Goal: Task Accomplishment & Management: Manage account settings

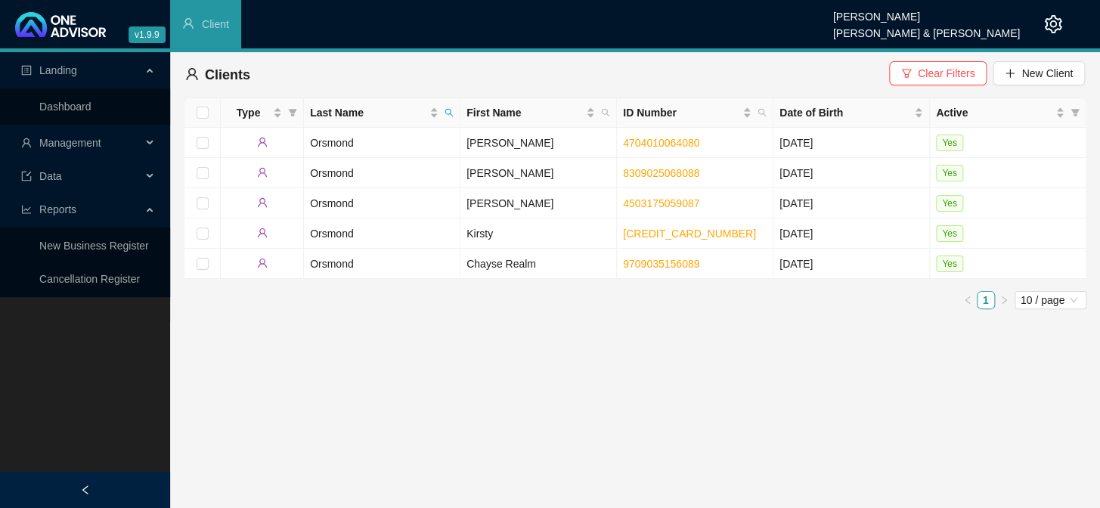
click at [121, 144] on span "Management" at bounding box center [81, 143] width 120 height 30
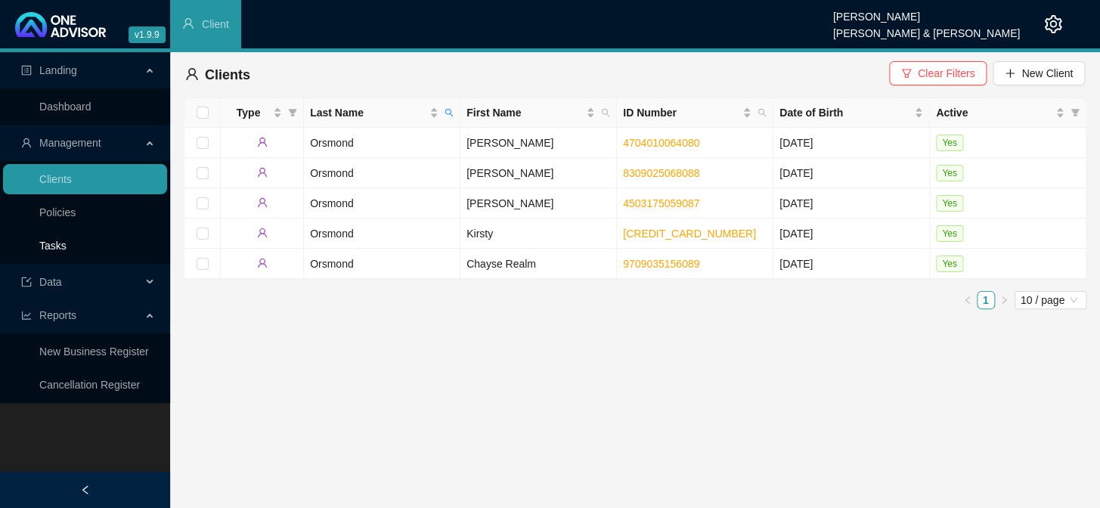
click at [50, 240] on link "Tasks" at bounding box center [52, 246] width 27 height 12
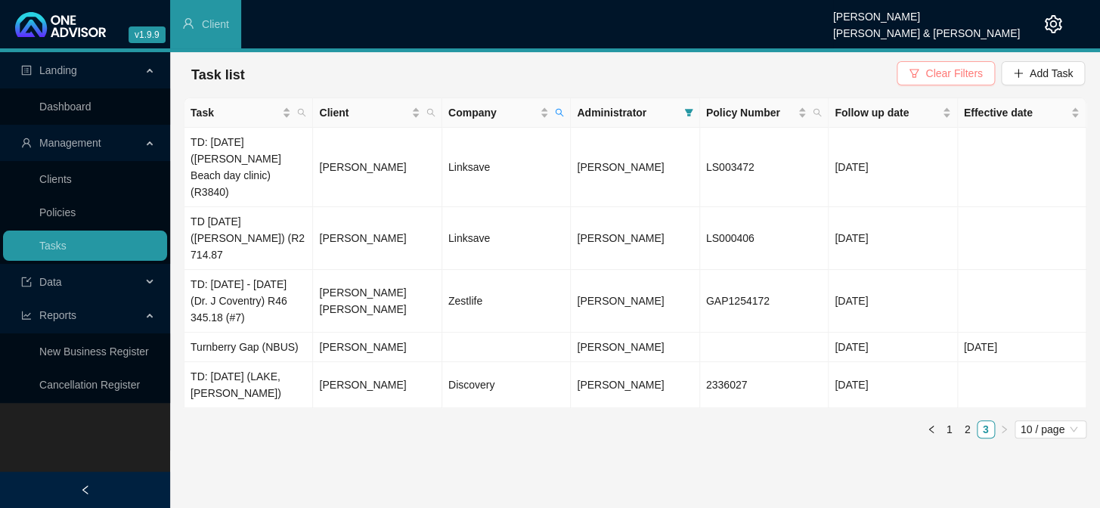
click at [923, 76] on button "Clear Filters" at bounding box center [944, 73] width 97 height 24
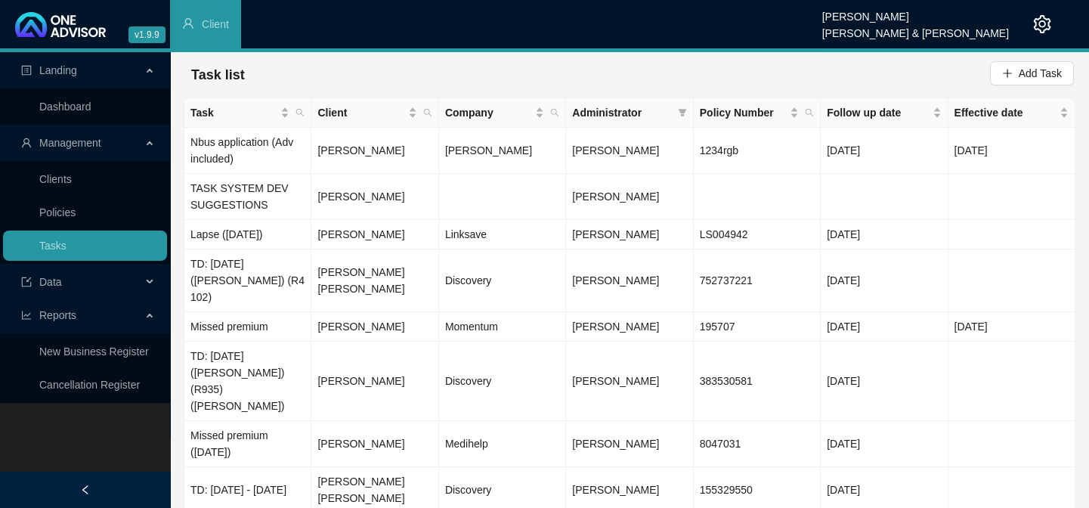
click at [608, 115] on span "Administrator" at bounding box center [621, 112] width 99 height 17
click at [681, 114] on icon "filter" at bounding box center [682, 113] width 8 height 8
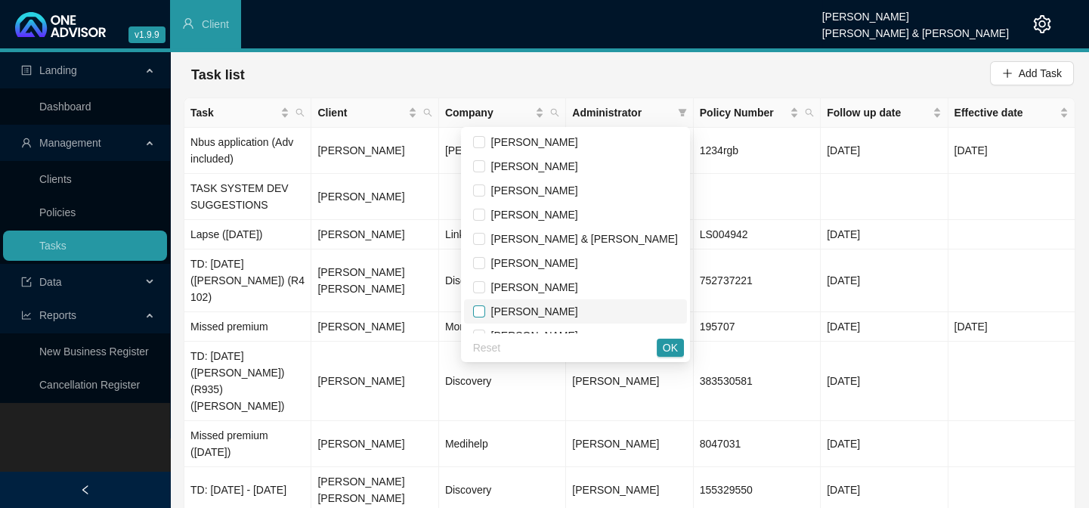
click at [485, 311] on input "checkbox" at bounding box center [479, 311] width 12 height 12
checkbox input "true"
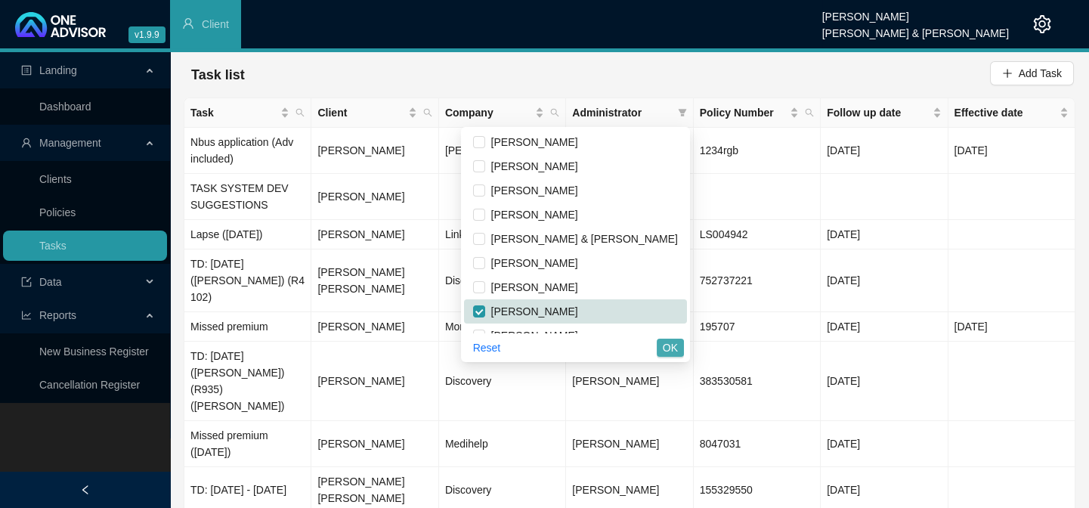
click at [673, 345] on span "OK" at bounding box center [670, 347] width 15 height 17
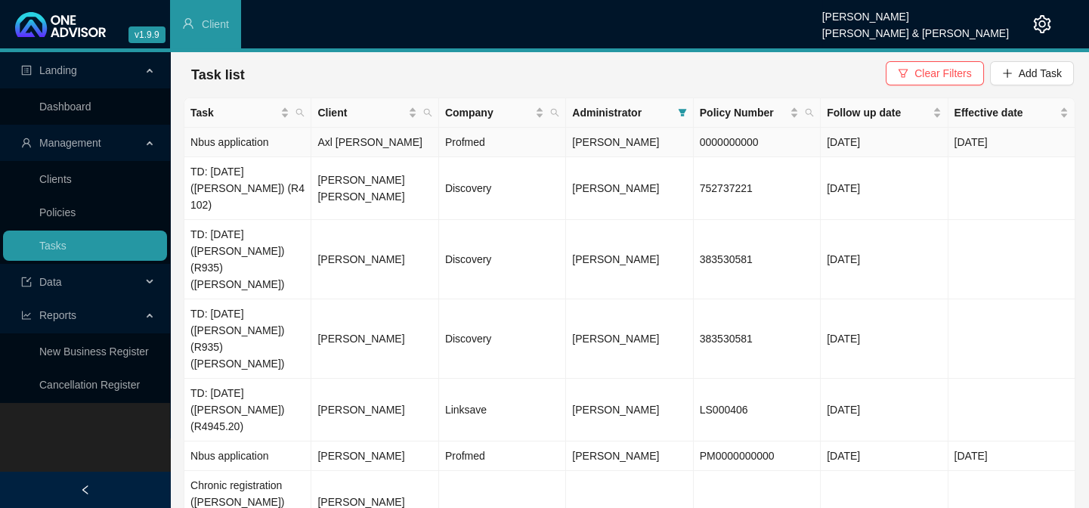
click at [347, 141] on td "Axl [PERSON_NAME]" at bounding box center [374, 142] width 127 height 29
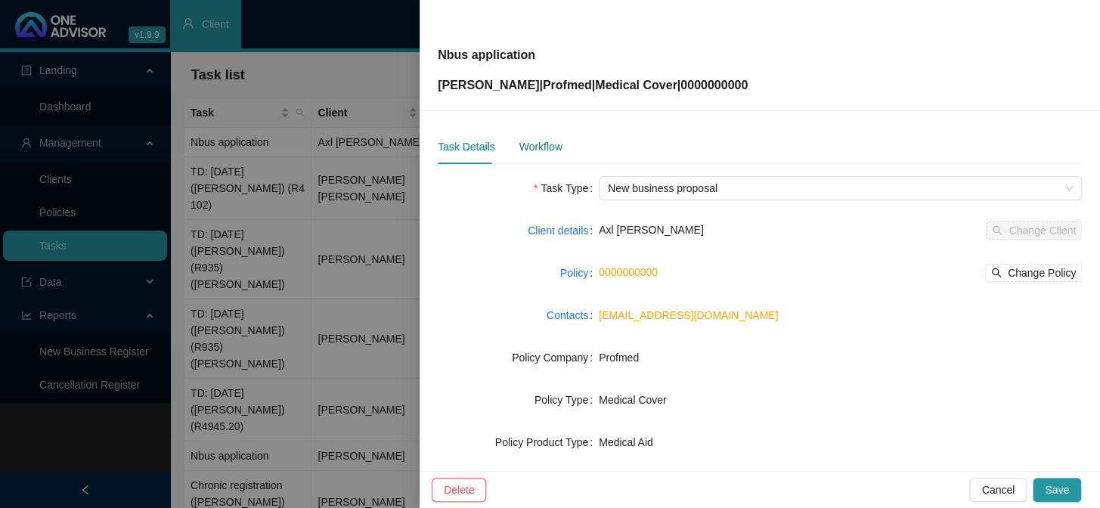
click at [527, 149] on div "Workflow" at bounding box center [539, 146] width 43 height 17
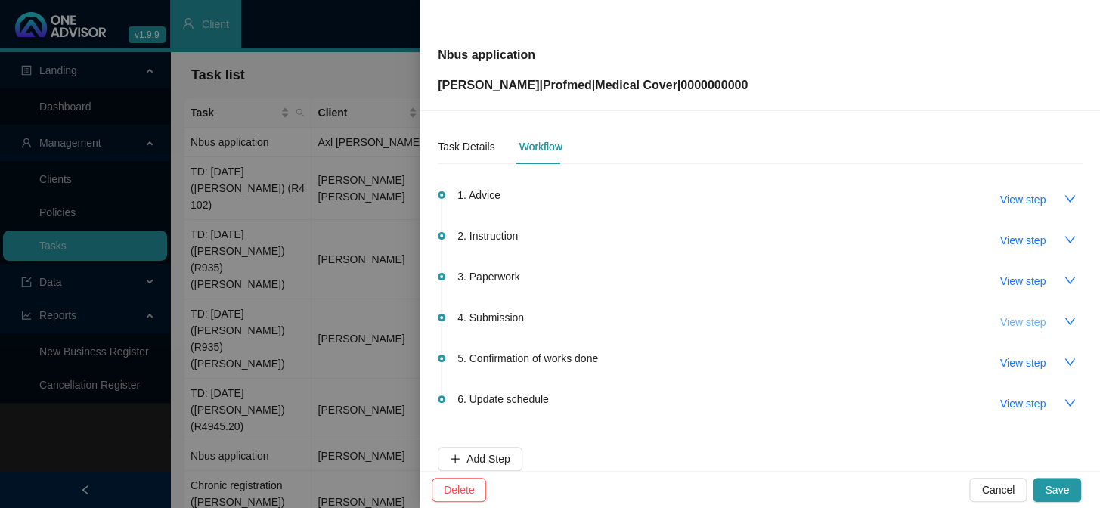
click at [1000, 314] on span "View step" at bounding box center [1022, 322] width 45 height 17
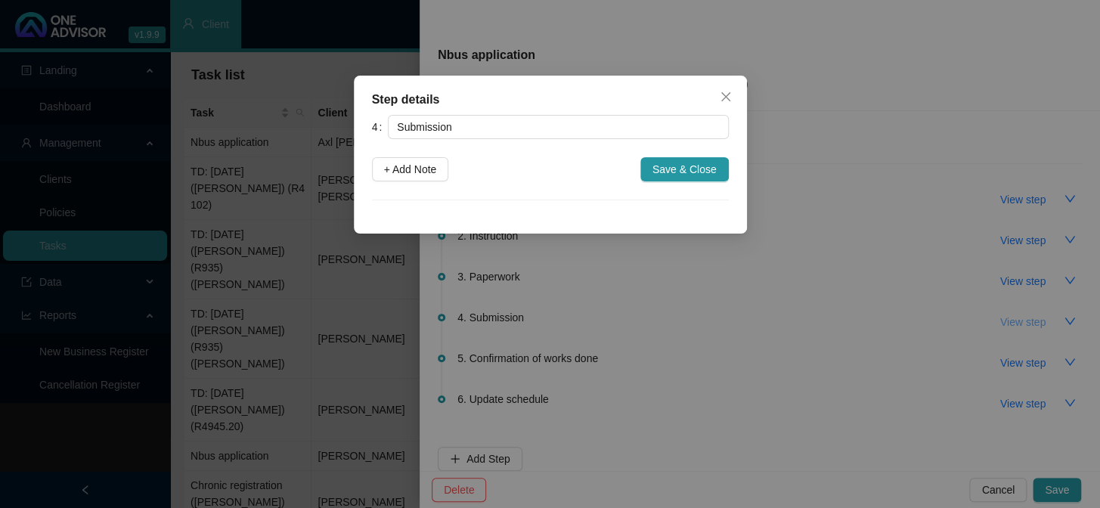
click at [997, 313] on div "Step details 4 Submission + Add Note Save & Close Cancel OK" at bounding box center [550, 254] width 1100 height 508
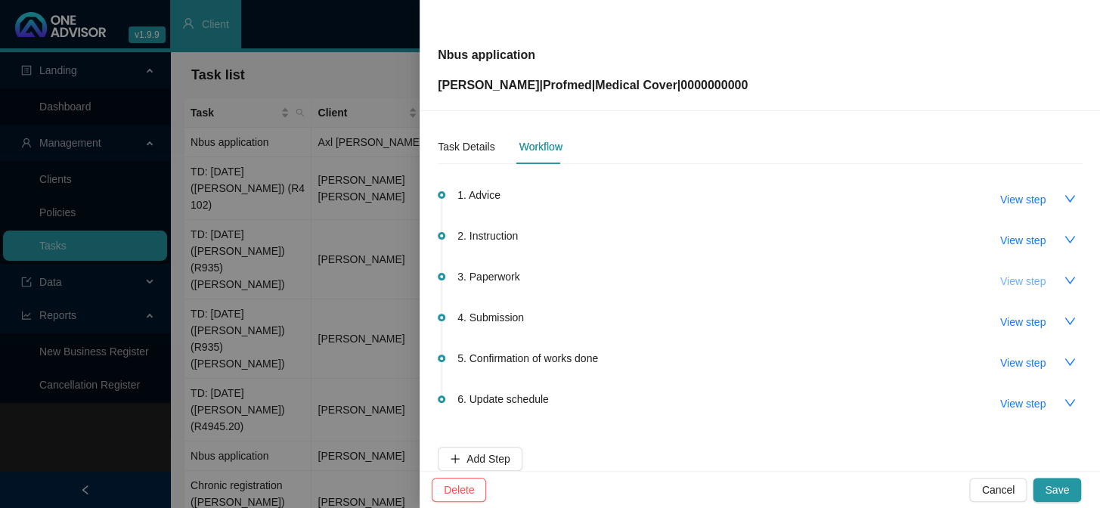
click at [1005, 280] on span "View step" at bounding box center [1022, 281] width 45 height 17
type input "Paperwork"
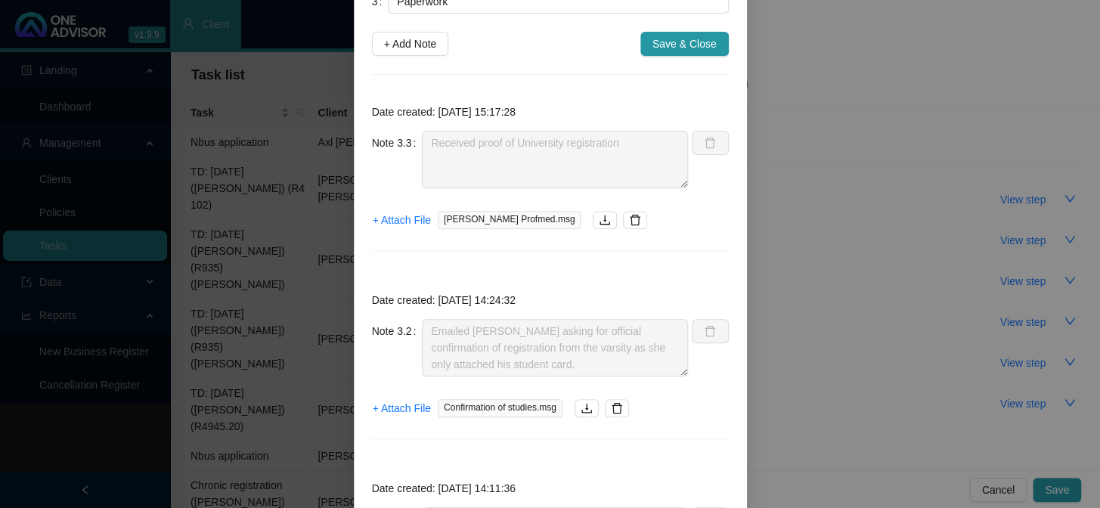
scroll to position [137, 0]
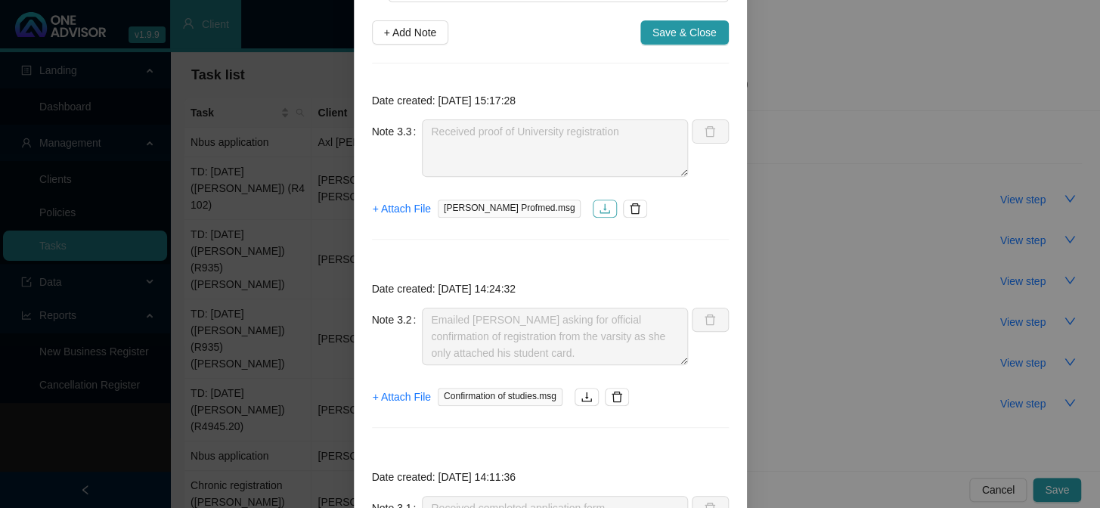
click at [592, 207] on button "button" at bounding box center [604, 208] width 24 height 18
click at [584, 401] on icon "download" at bounding box center [586, 397] width 12 height 12
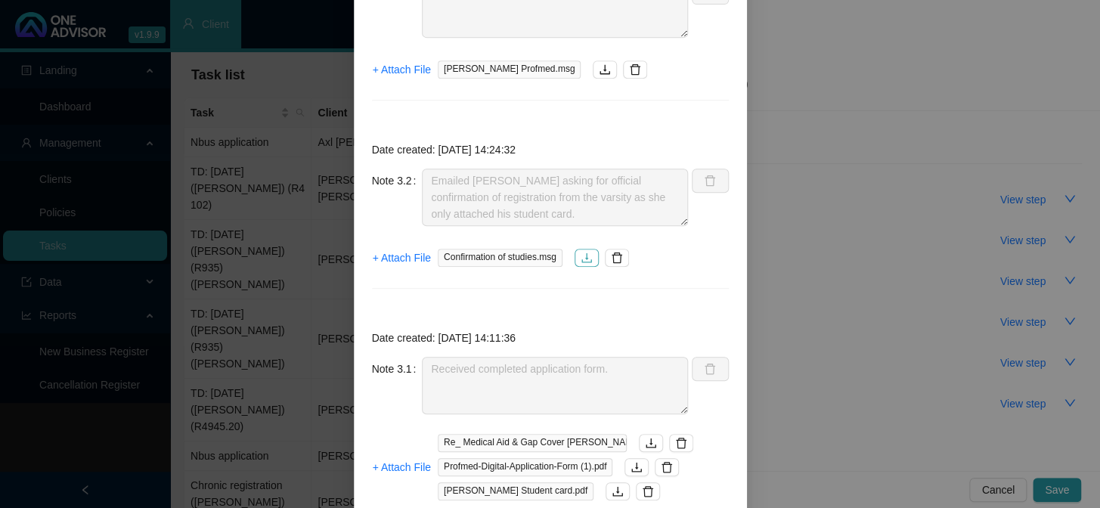
scroll to position [343, 0]
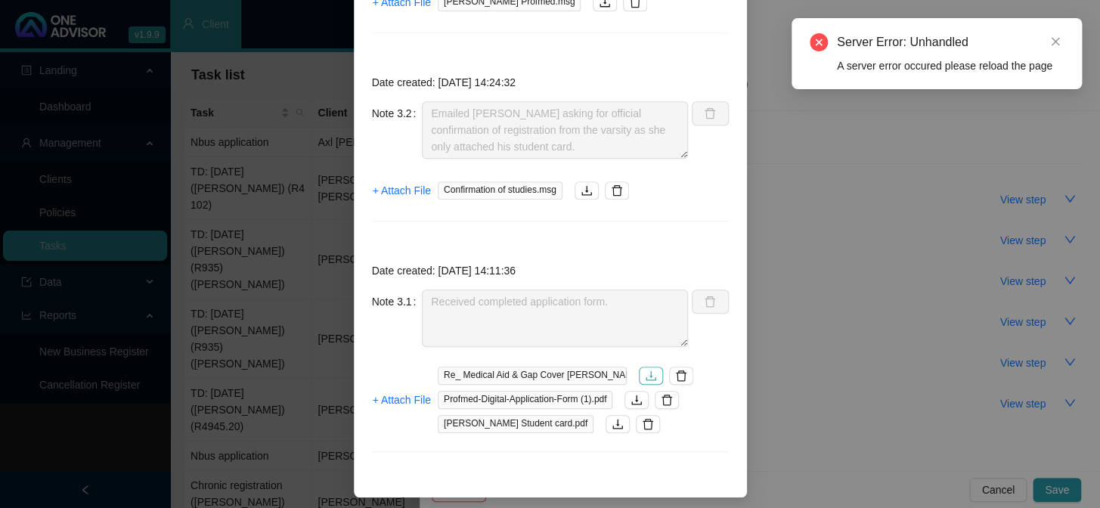
click at [645, 371] on icon "download" at bounding box center [651, 376] width 12 height 12
click at [635, 399] on icon "download" at bounding box center [636, 400] width 12 height 12
click at [611, 424] on icon "download" at bounding box center [617, 424] width 12 height 12
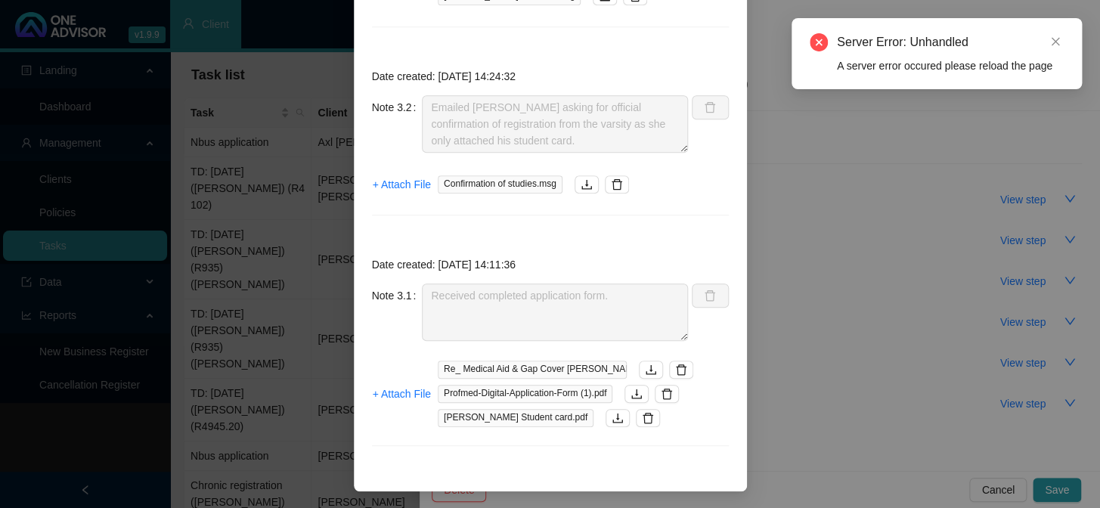
click at [812, 395] on div "Step details 3 Paperwork + Add Note Save & Close Date created: [DATE] 15:17:28 …" at bounding box center [550, 254] width 1100 height 508
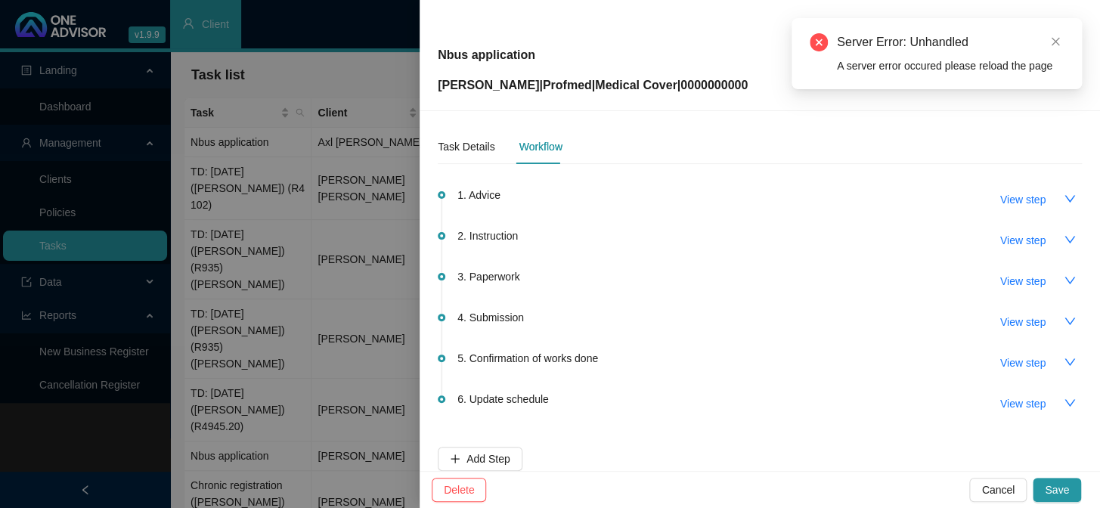
scroll to position [274, 0]
